Goal: Find specific fact: Find specific fact

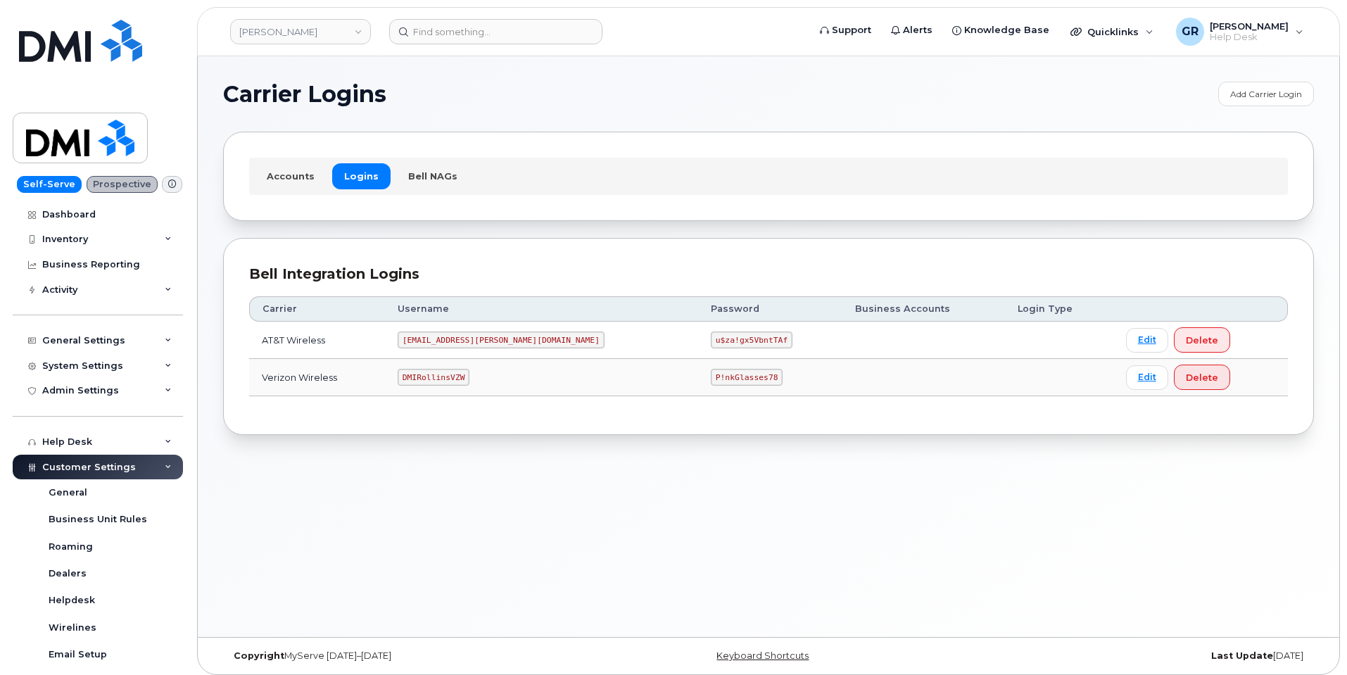
click at [711, 378] on code "P!nkGlasses78" at bounding box center [747, 377] width 72 height 17
click at [711, 377] on code "P!nkGlasses78" at bounding box center [747, 377] width 72 height 17
copy code "P!nkGlasses78"
click at [289, 425] on div "Bell Integration Logins Carrier Username Password Business Accounts Login Type …" at bounding box center [768, 337] width 1091 height 198
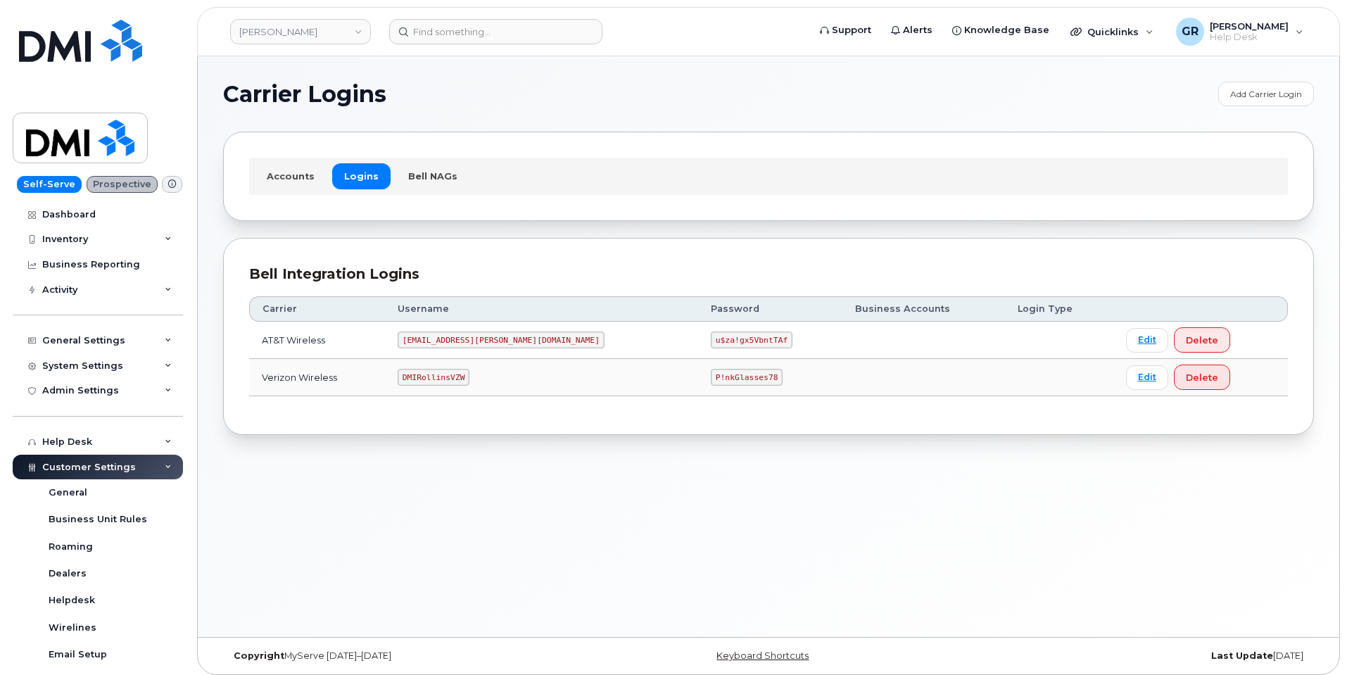
click at [486, 336] on code "MS-Rollins@dminc.com" at bounding box center [501, 340] width 207 height 17
click at [496, 342] on code "MS-Rollins@dminc.com" at bounding box center [501, 340] width 207 height 17
click at [496, 344] on code "MS-Rollins@dminc.com" at bounding box center [501, 340] width 207 height 17
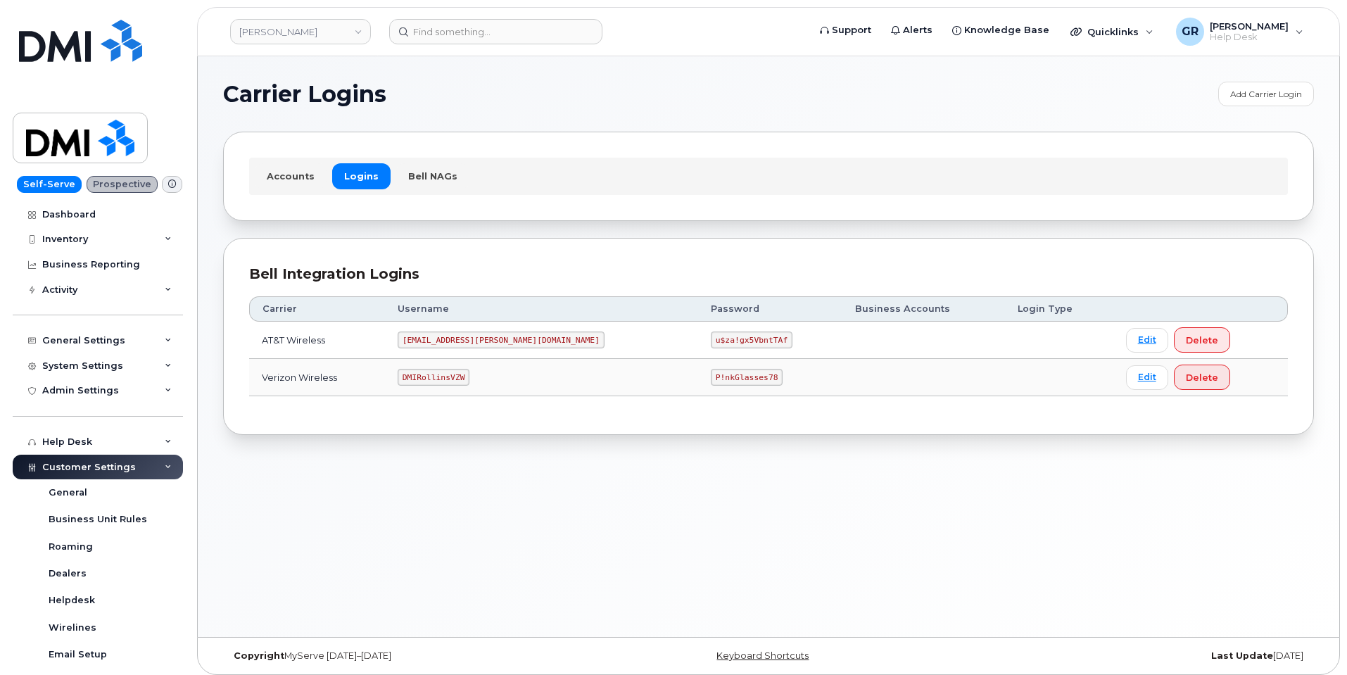
click at [496, 344] on code "MS-Rollins@dminc.com" at bounding box center [501, 340] width 207 height 17
click at [498, 346] on code "MS-Rollins@dminc.com" at bounding box center [501, 340] width 207 height 17
copy code "MS-Rollins@dminc.com"
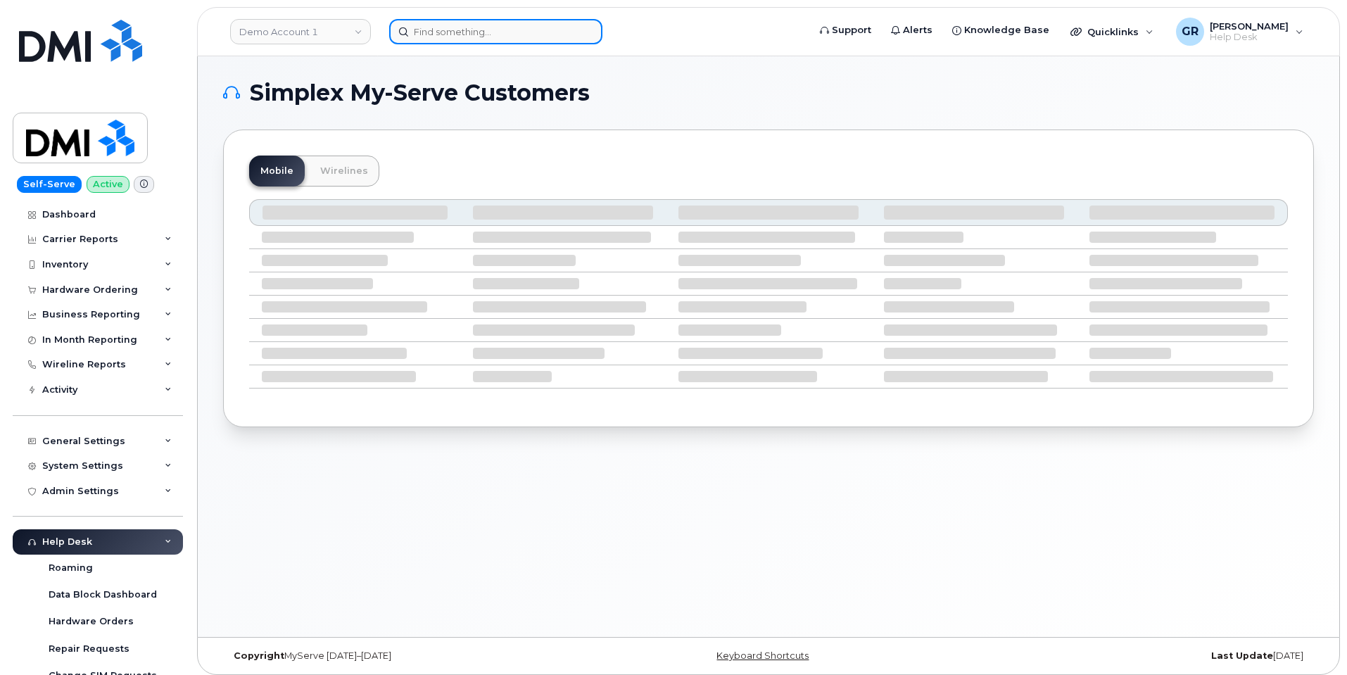
click at [517, 32] on input at bounding box center [495, 31] width 213 height 25
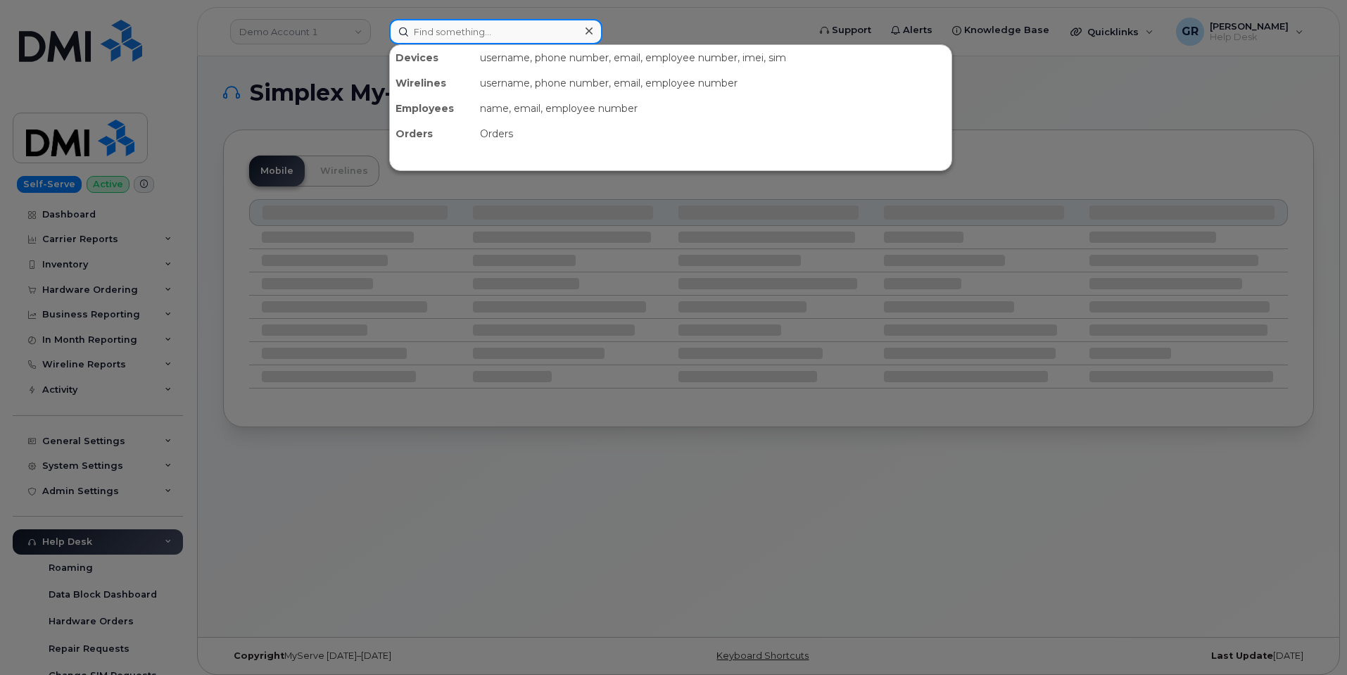
paste input "4092495158"
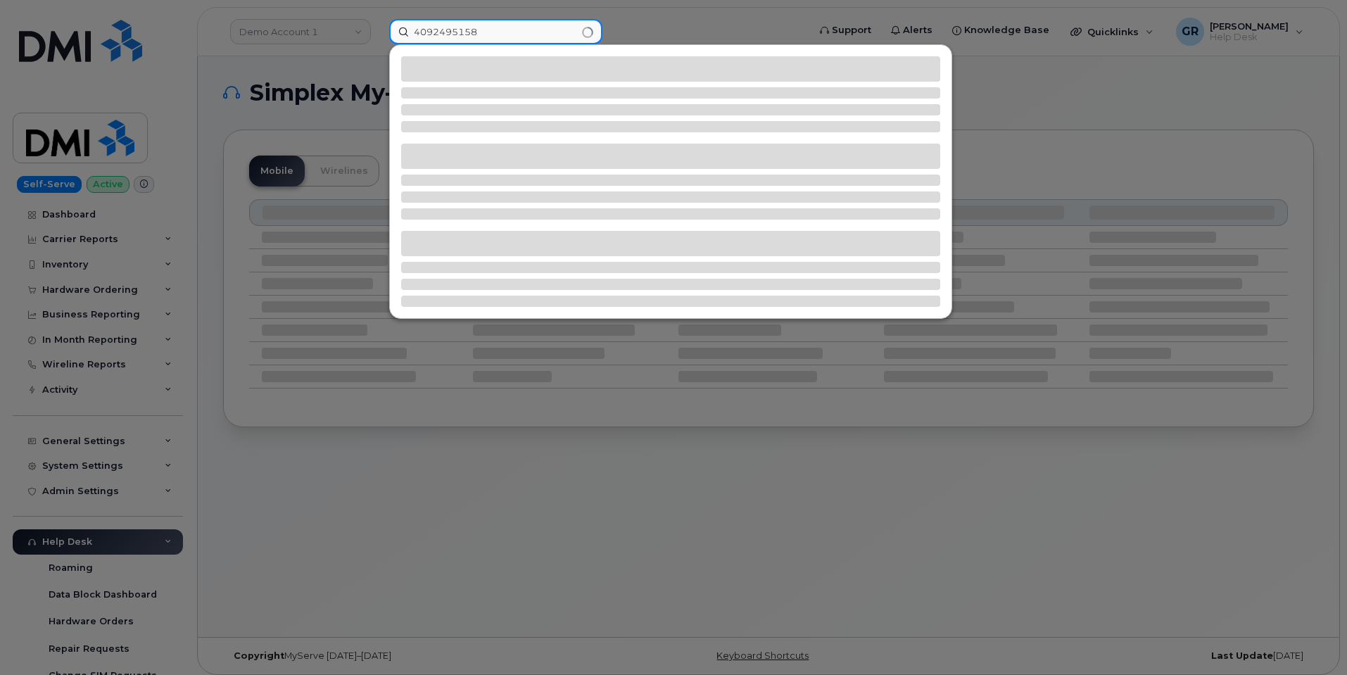
type input "4092495158"
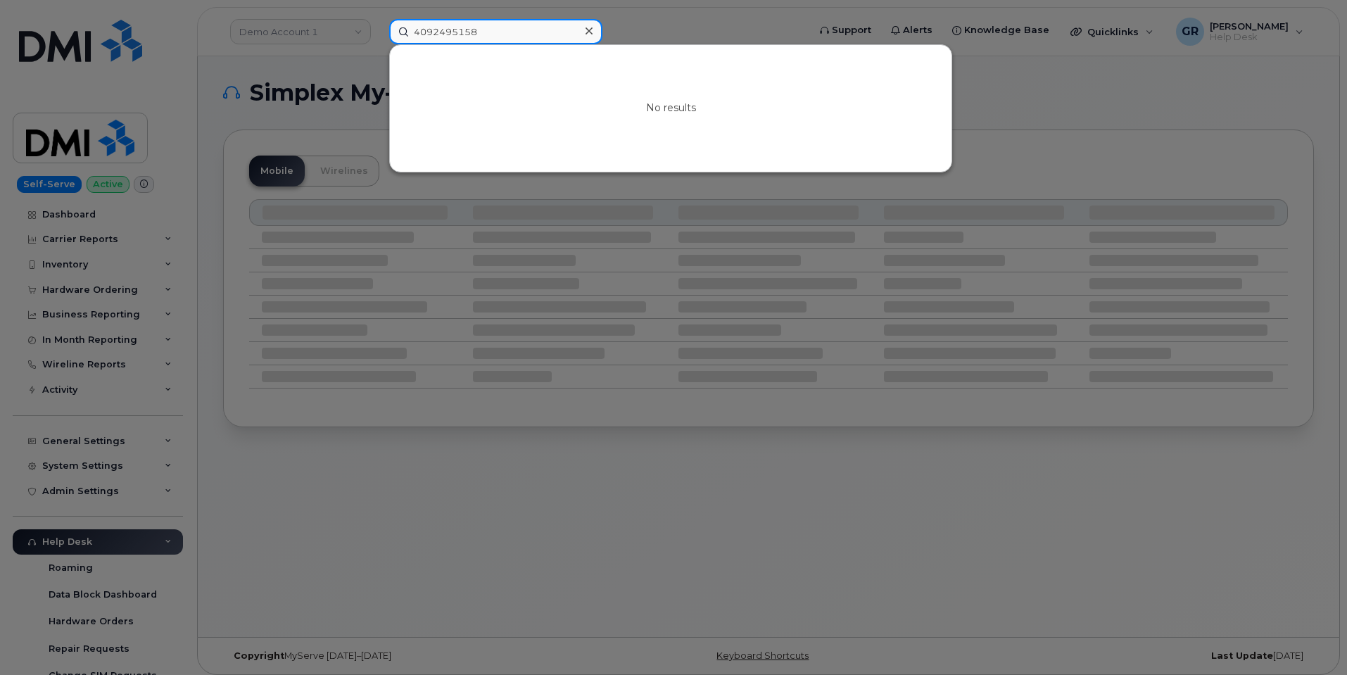
click at [527, 37] on input "4092495158" at bounding box center [495, 31] width 213 height 25
